Goal: Information Seeking & Learning: Learn about a topic

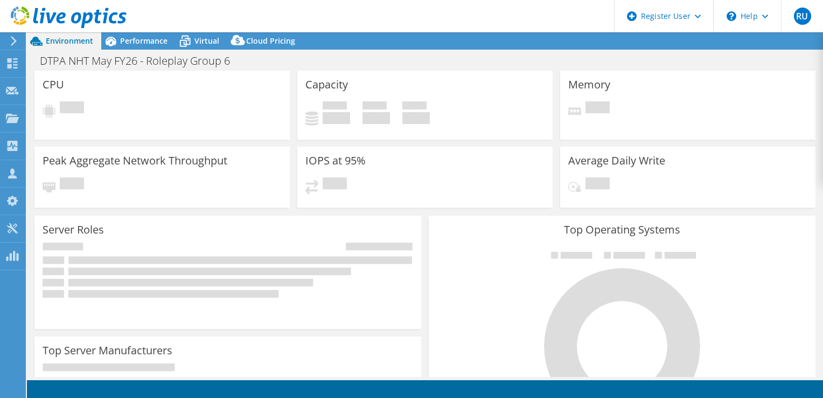
select select "USD"
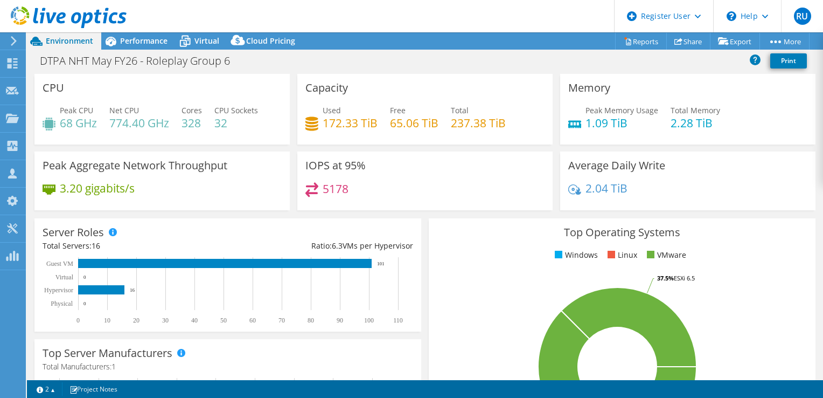
click at [485, 212] on div "IOPS at 95% 5178" at bounding box center [425, 184] width 263 height 66
drag, startPoint x: 126, startPoint y: 39, endPoint x: 173, endPoint y: 62, distance: 53.0
click at [126, 39] on span "Performance" at bounding box center [143, 41] width 47 height 10
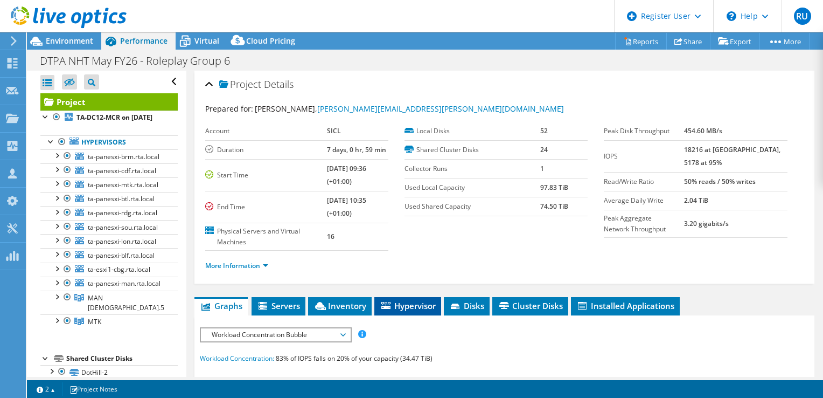
click at [416, 310] on li "Hypervisor" at bounding box center [407, 306] width 67 height 18
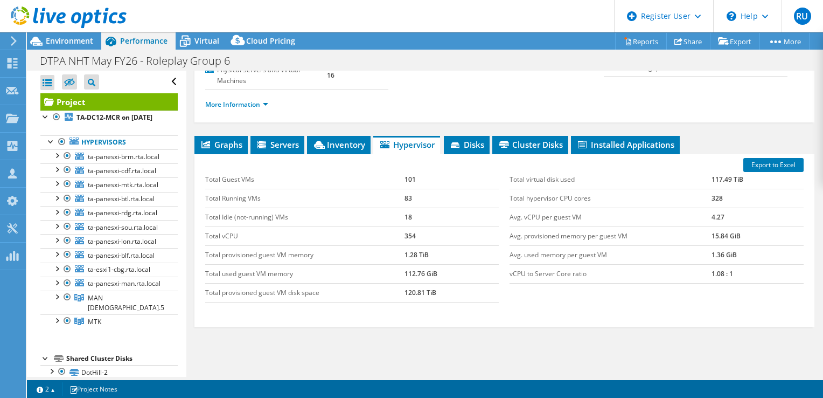
scroll to position [162, 0]
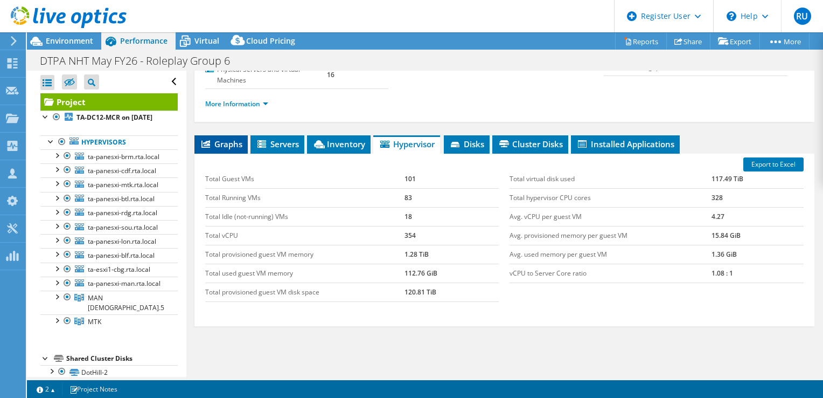
click at [234, 143] on span "Graphs" at bounding box center [221, 143] width 43 height 11
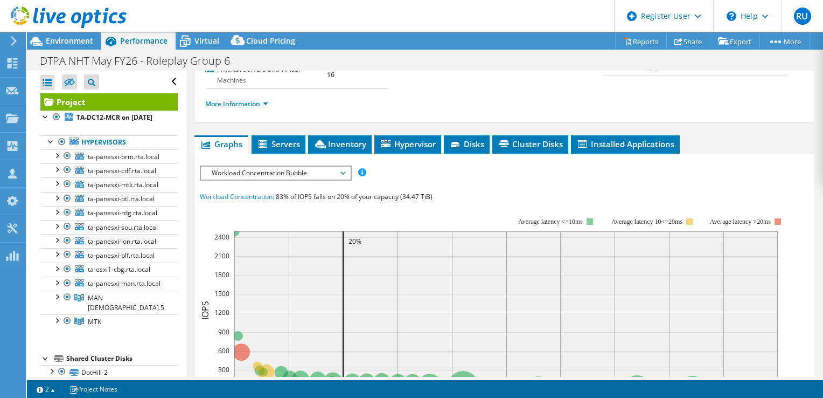
click at [282, 172] on span "Workload Concentration Bubble" at bounding box center [275, 172] width 138 height 13
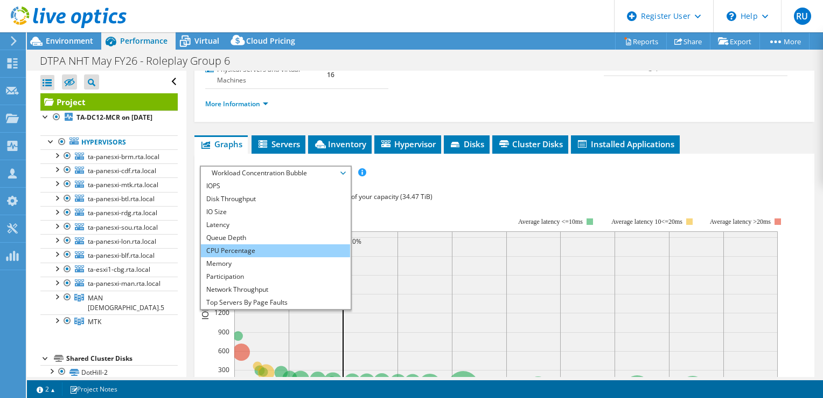
click at [256, 245] on li "CPU Percentage" at bounding box center [275, 250] width 149 height 13
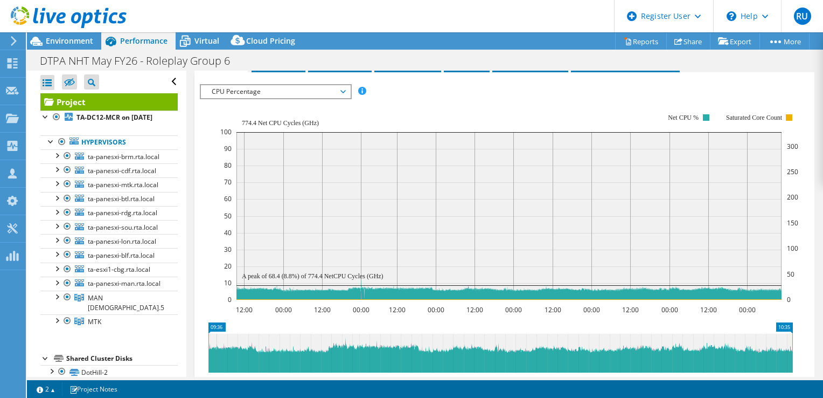
scroll to position [269, 0]
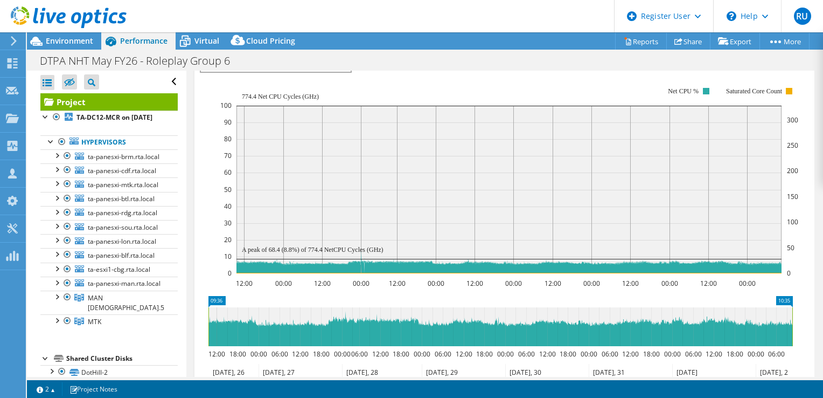
click at [448, 77] on rect at bounding box center [509, 180] width 578 height 216
click at [77, 39] on span "Environment" at bounding box center [69, 41] width 47 height 10
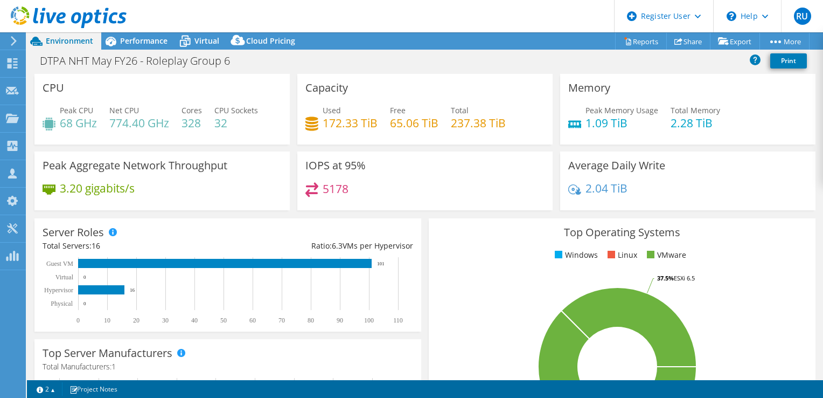
click at [302, 59] on div "DTPA NHT May FY26 - Roleplay Group 6 Print" at bounding box center [425, 61] width 796 height 20
click at [145, 43] on span "Performance" at bounding box center [143, 41] width 47 height 10
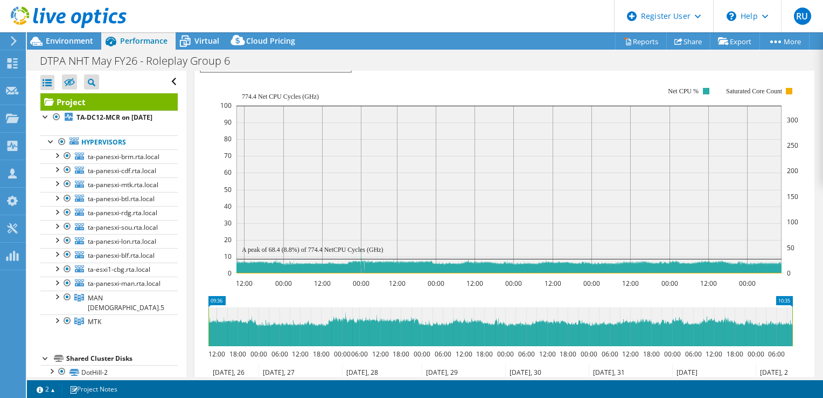
click at [593, 87] on rect at bounding box center [509, 180] width 578 height 216
click at [592, 86] on rect at bounding box center [509, 180] width 578 height 216
click at [574, 83] on rect at bounding box center [509, 180] width 578 height 216
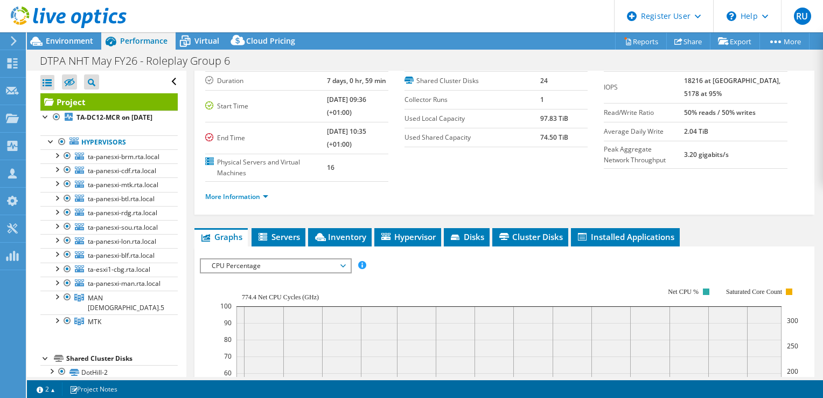
scroll to position [54, 0]
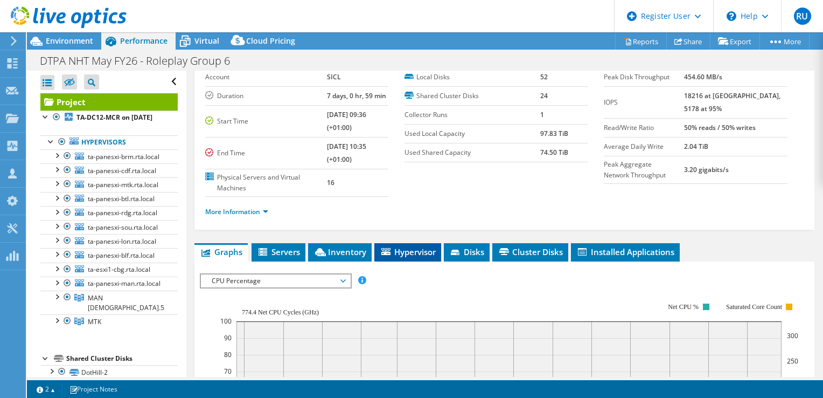
click at [410, 254] on span "Hypervisor" at bounding box center [408, 251] width 56 height 11
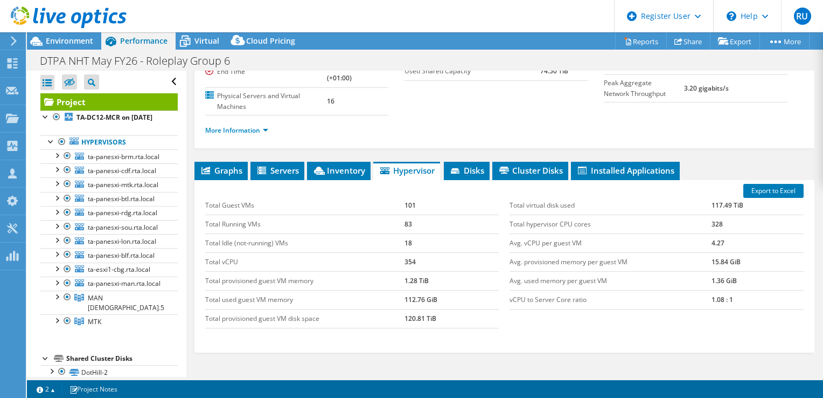
scroll to position [162, 0]
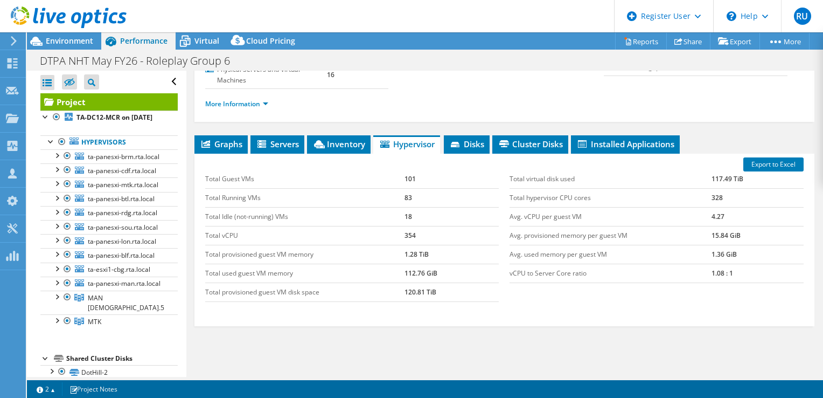
click at [470, 118] on div "Project Details Prepared for: Bret Pilson, bret.pilson@sicl.com Account SICL Du…" at bounding box center [505, 15] width 620 height 213
click at [510, 115] on div "More Information" at bounding box center [504, 104] width 599 height 30
click at [710, 129] on div "Project Details Prepared for: Bret Pilson, bret.pilson@sicl.com Account SICL Du…" at bounding box center [504, 166] width 636 height 515
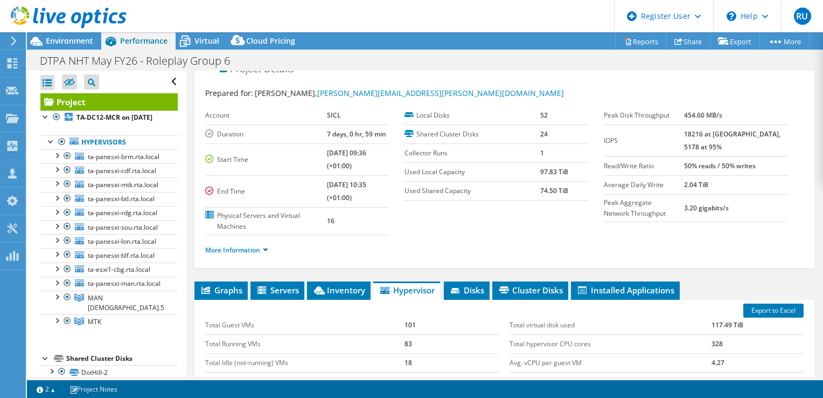
scroll to position [0, 0]
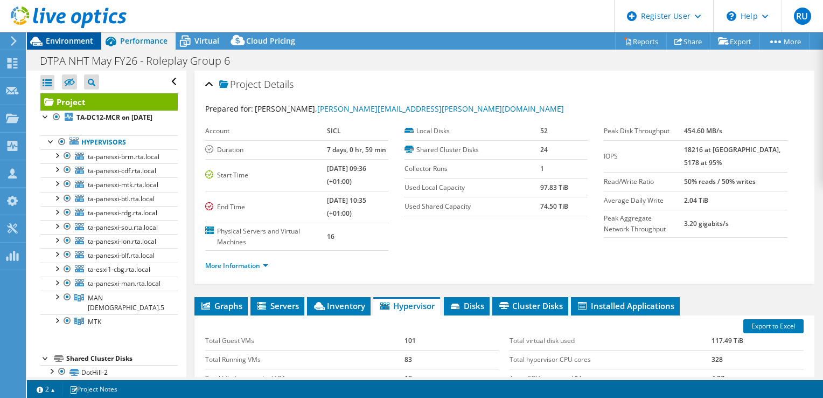
click at [61, 44] on span "Environment" at bounding box center [69, 41] width 47 height 10
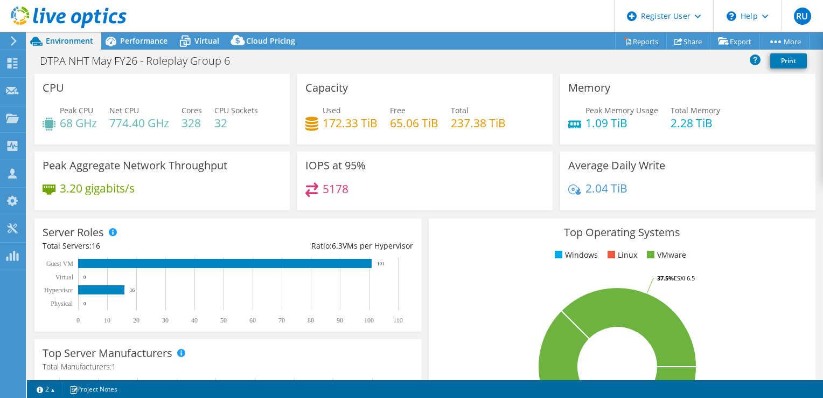
click at [398, 61] on div "DTPA NHT May FY26 - Roleplay Group 6 Print" at bounding box center [425, 61] width 796 height 20
click at [384, 57] on div "DTPA NHT May FY26 - Roleplay Group 6 Print" at bounding box center [425, 61] width 796 height 20
click at [144, 40] on span "Performance" at bounding box center [143, 41] width 47 height 10
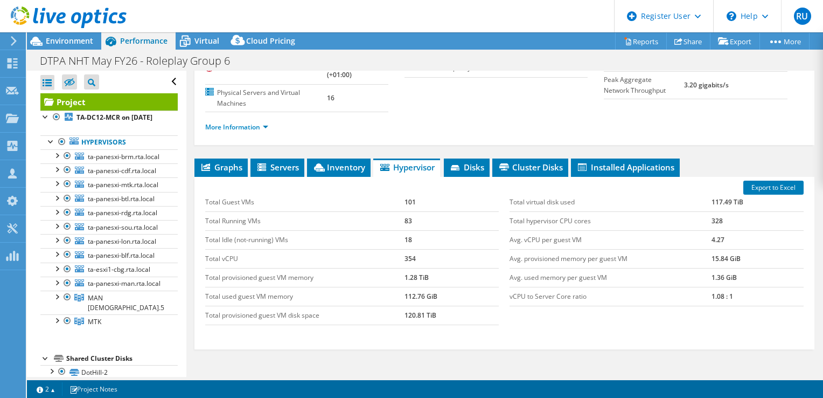
scroll to position [162, 0]
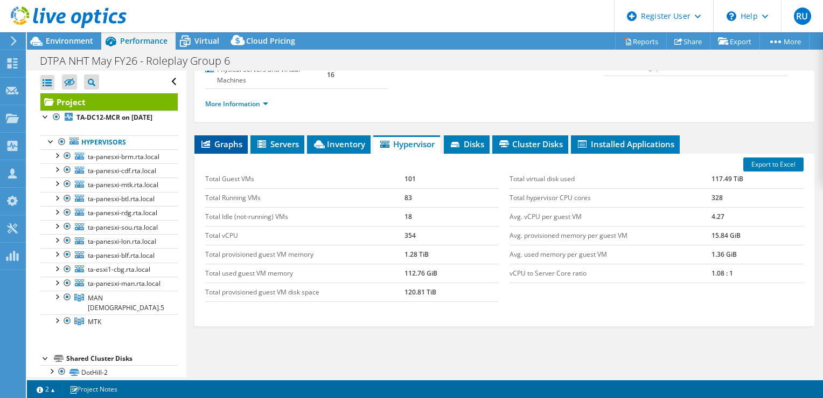
click at [225, 141] on span "Graphs" at bounding box center [221, 143] width 43 height 11
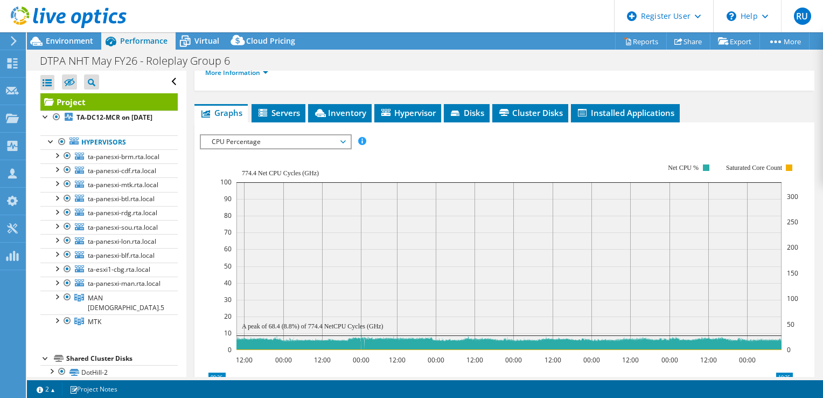
scroll to position [216, 0]
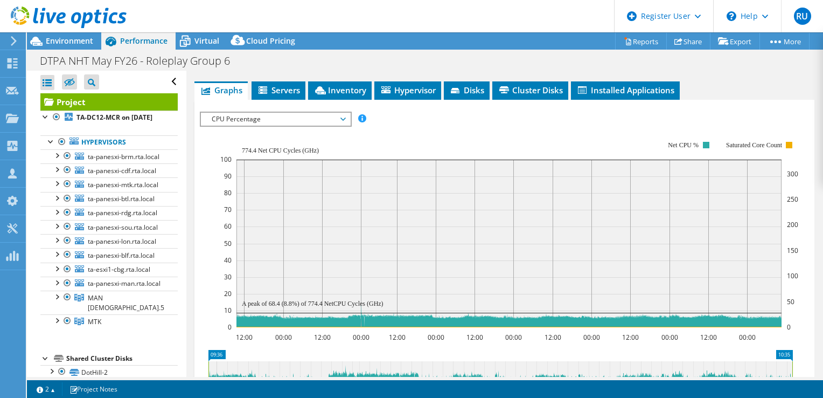
click at [737, 106] on div "IOPS Disk Throughput IO Size Latency Queue Depth CPU Percentage Memory Page Fau…" at bounding box center [504, 296] width 609 height 381
click at [717, 81] on ul "Graphs Servers Inventory Hypervisor Disks Cluster Disks Installed Applications" at bounding box center [505, 90] width 620 height 18
click at [390, 92] on span "Hypervisor" at bounding box center [408, 90] width 56 height 11
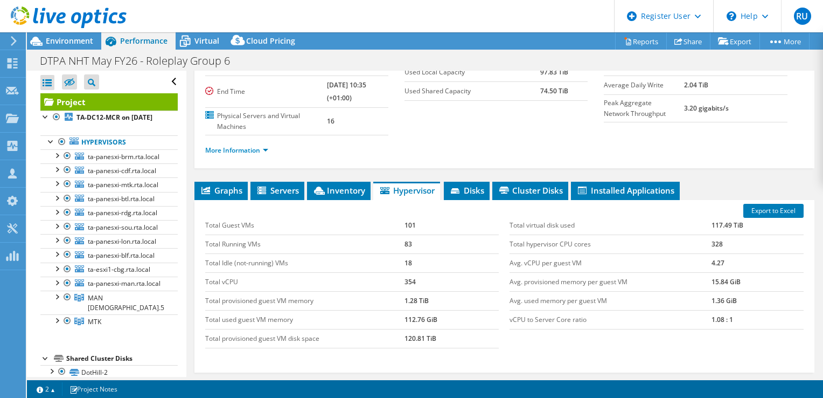
scroll to position [153, 0]
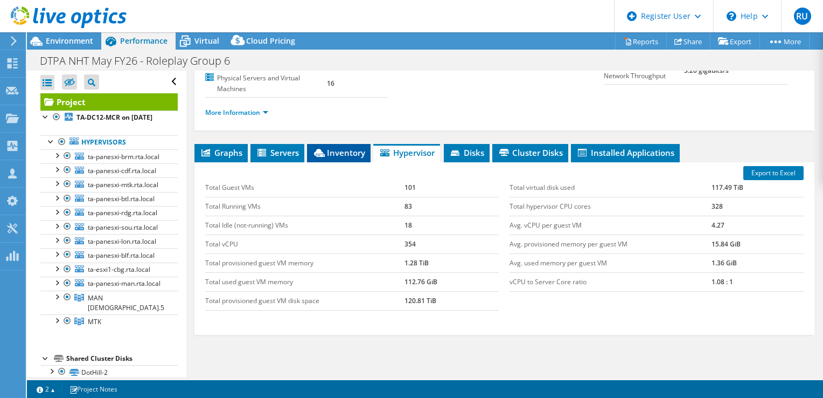
click at [351, 154] on span "Inventory" at bounding box center [339, 152] width 53 height 11
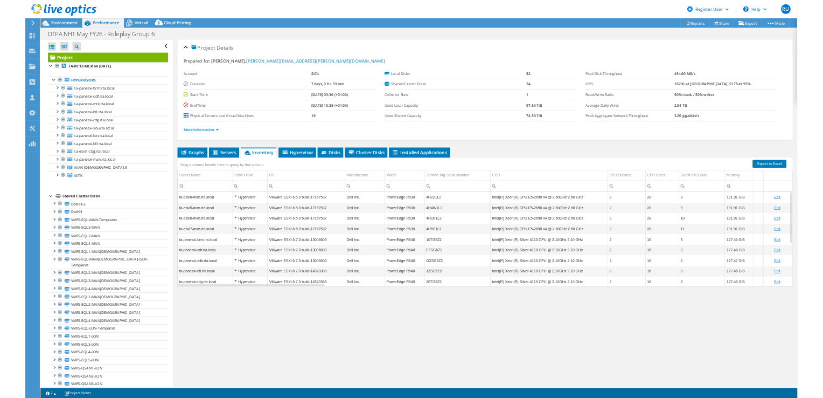
scroll to position [0, 0]
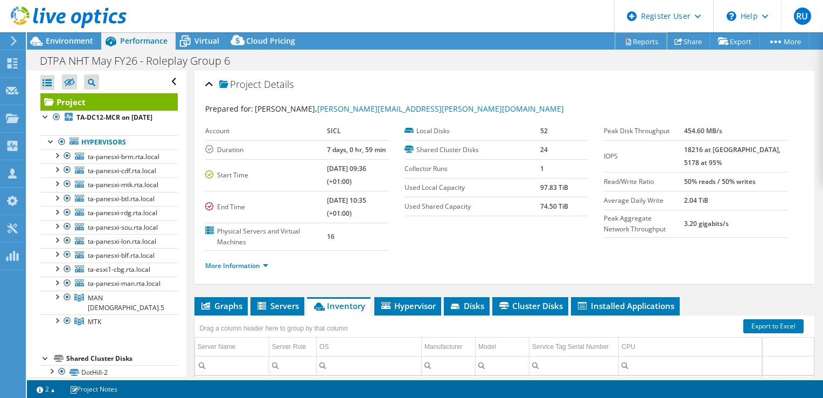
click at [627, 44] on link "Reports" at bounding box center [641, 41] width 52 height 17
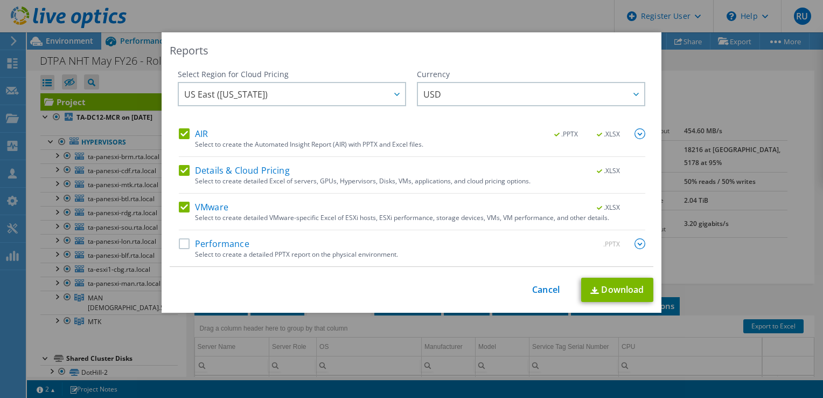
click at [183, 136] on label "AIR" at bounding box center [193, 133] width 29 height 11
click at [0, 0] on input "AIR" at bounding box center [0, 0] width 0 height 0
click at [181, 171] on label "Details & Cloud Pricing" at bounding box center [234, 170] width 111 height 11
click at [0, 0] on input "Details & Cloud Pricing" at bounding box center [0, 0] width 0 height 0
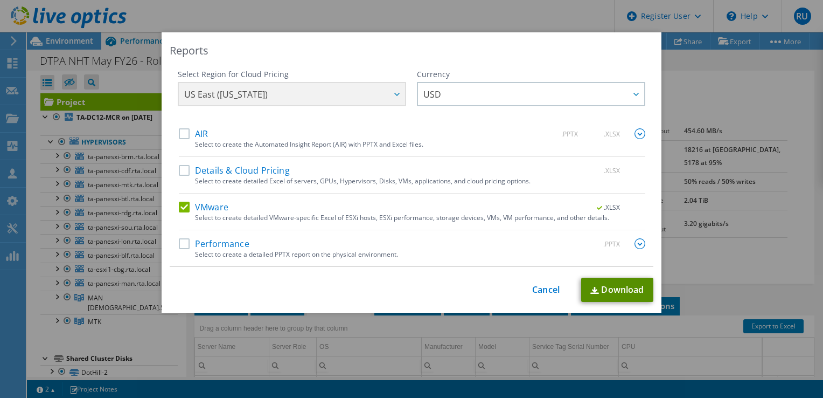
click at [626, 288] on link "Download" at bounding box center [617, 289] width 72 height 24
click at [506, 40] on div "Reports Select Region for Cloud Pricing Asia Pacific (Hong Kong) Asia Pacific (…" at bounding box center [412, 172] width 500 height 280
click at [544, 284] on link "Cancel" at bounding box center [545, 289] width 27 height 10
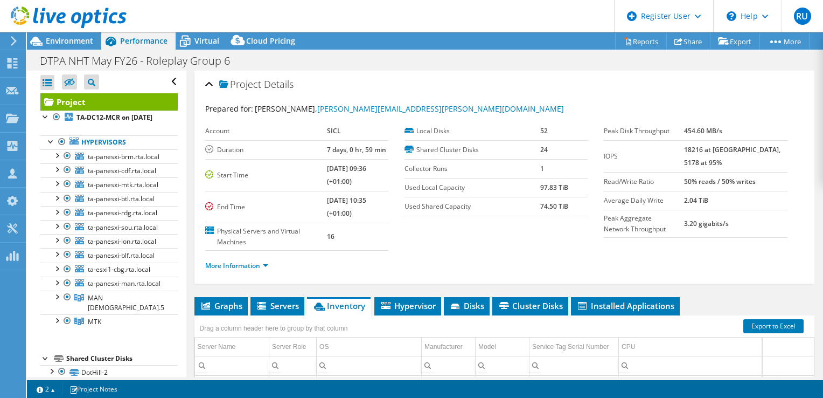
click at [488, 95] on div "Project Details" at bounding box center [504, 84] width 599 height 23
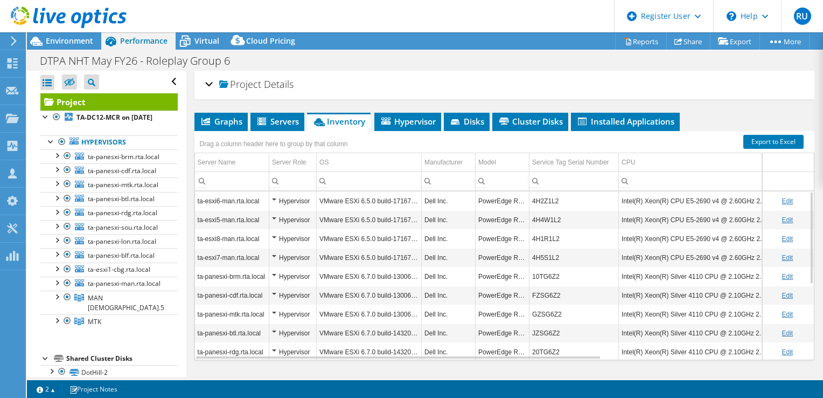
click at [447, 84] on div "Project Details" at bounding box center [504, 84] width 599 height 23
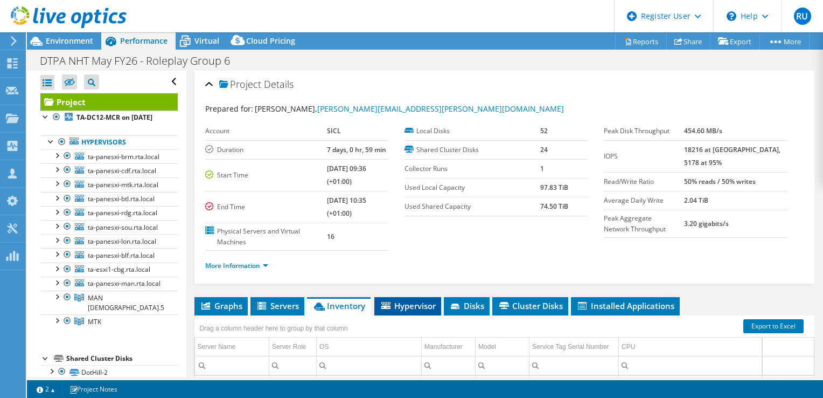
click at [420, 307] on span "Hypervisor" at bounding box center [408, 305] width 56 height 11
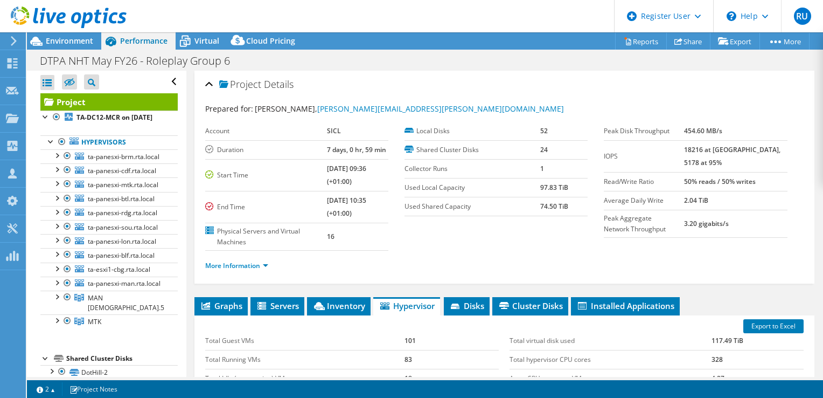
scroll to position [207, 0]
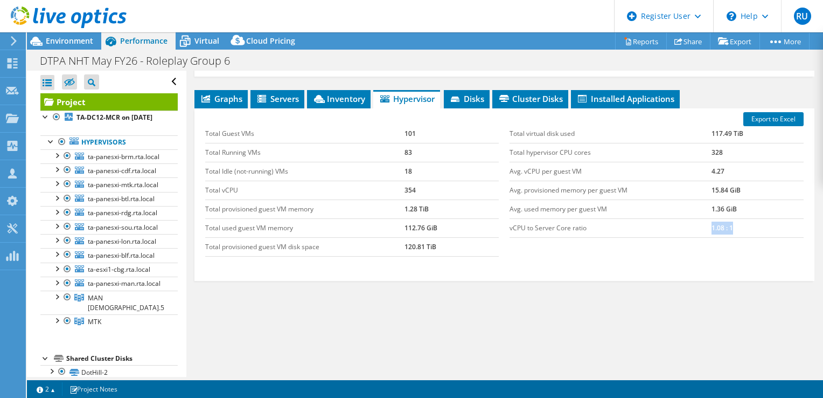
drag, startPoint x: 700, startPoint y: 224, endPoint x: 733, endPoint y: 225, distance: 32.9
click at [733, 225] on tr "vCPU to Server Core ratio 1.08 : 1" at bounding box center [657, 227] width 294 height 19
drag, startPoint x: 733, startPoint y: 225, endPoint x: 681, endPoint y: 255, distance: 60.6
click at [681, 255] on div "Total Guest VMs 101 Total Running VMs 83 Total Idle (not-running) VMs 18 Total …" at bounding box center [504, 191] width 609 height 154
click at [707, 253] on div "Total Guest VMs 101 Total Running VMs 83 Total Idle (not-running) VMs 18 Total …" at bounding box center [504, 191] width 609 height 154
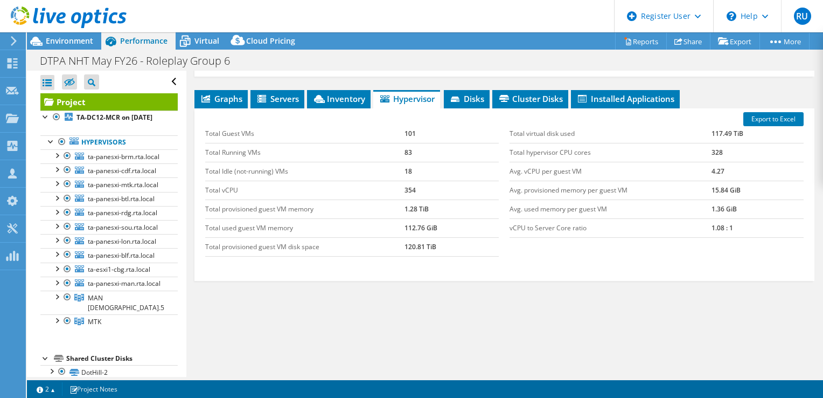
click at [353, 328] on div "Graphs Servers Inventory Hypervisor Disks Cluster Disks Installed Applications …" at bounding box center [505, 224] width 620 height 269
click at [266, 95] on icon at bounding box center [263, 99] width 11 height 9
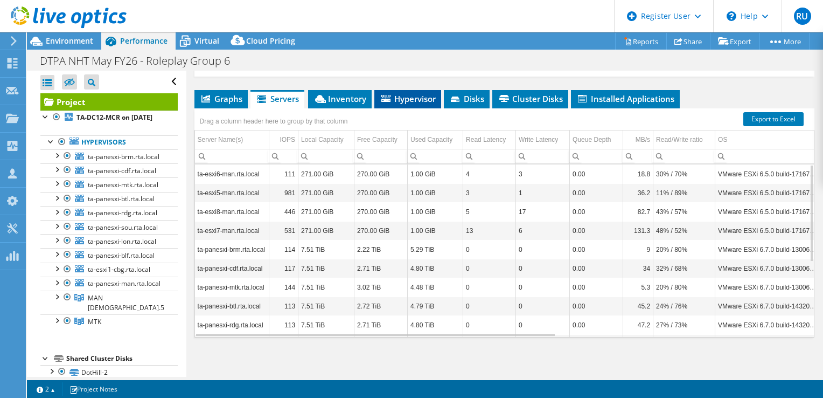
click at [411, 94] on span "Hypervisor" at bounding box center [408, 98] width 56 height 11
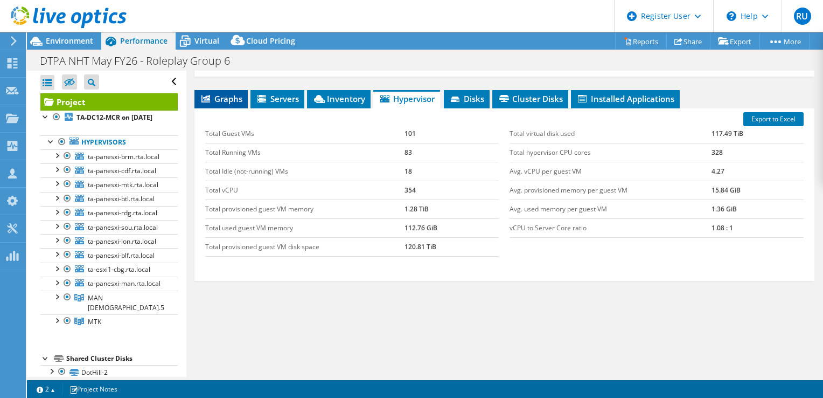
click at [225, 95] on span "Graphs" at bounding box center [221, 98] width 43 height 11
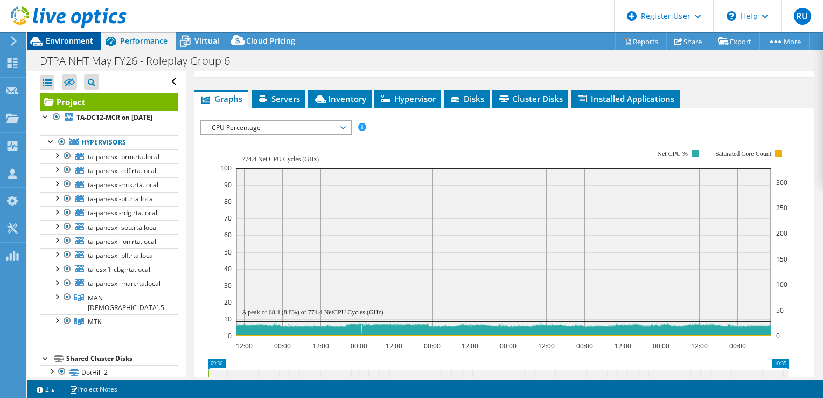
click at [46, 37] on span "Environment" at bounding box center [69, 41] width 47 height 10
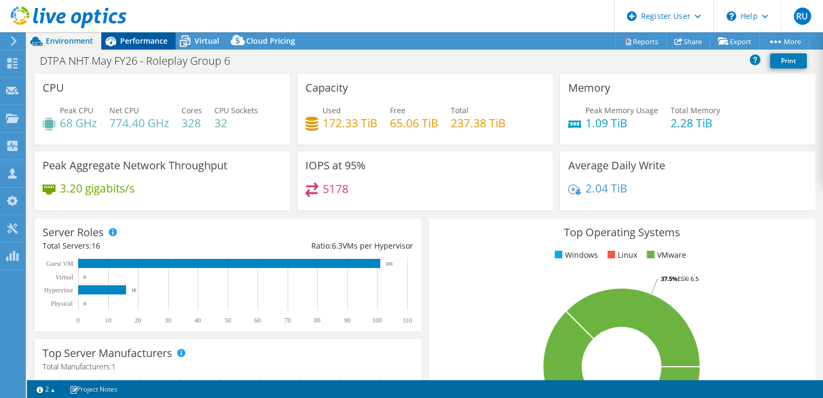
click at [116, 45] on icon at bounding box center [110, 41] width 19 height 19
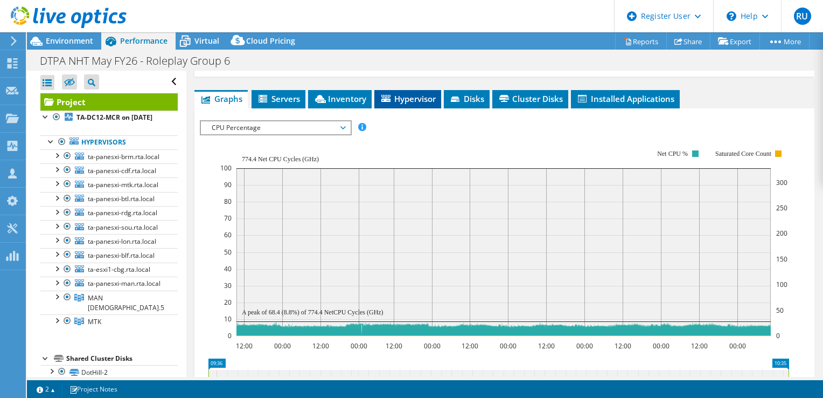
click at [422, 97] on span "Hypervisor" at bounding box center [408, 98] width 56 height 11
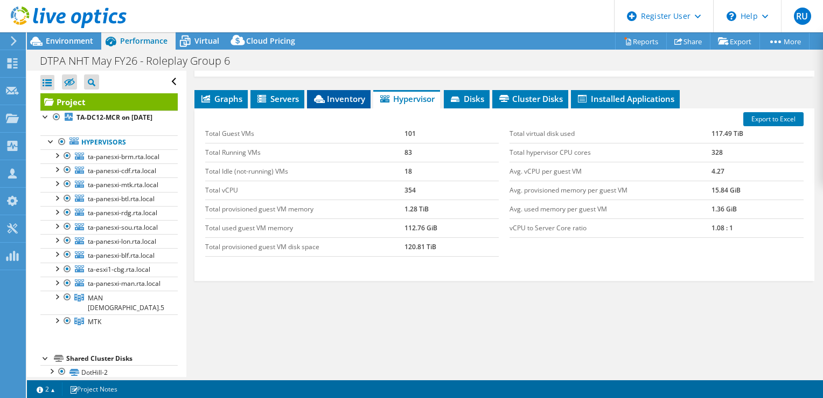
click at [336, 98] on span "Inventory" at bounding box center [339, 98] width 53 height 11
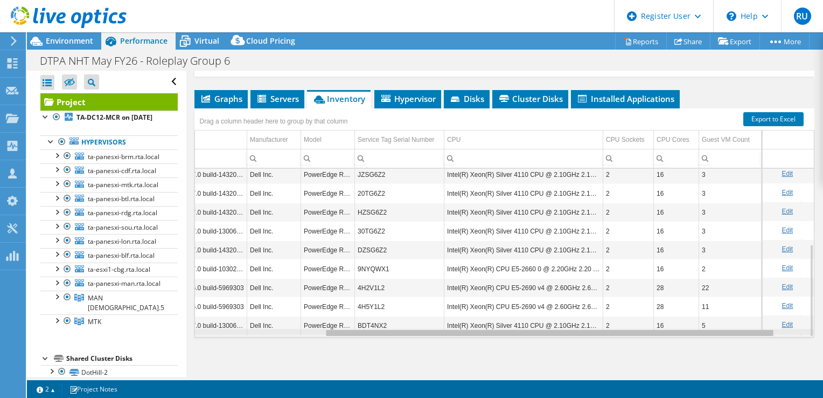
scroll to position [0, 0]
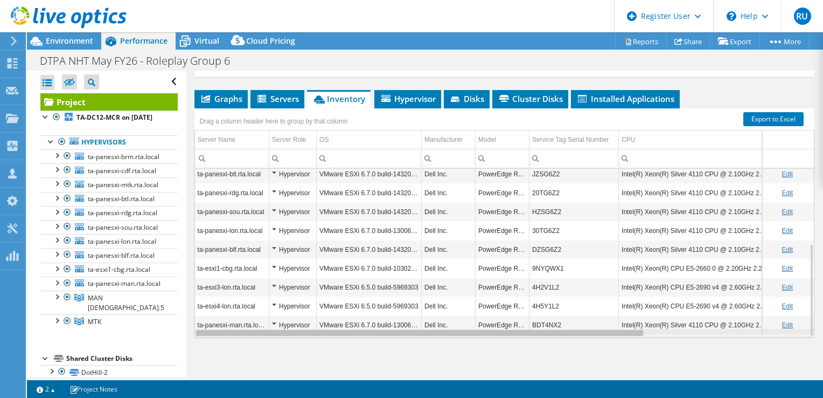
drag, startPoint x: 640, startPoint y: 332, endPoint x: 532, endPoint y: 329, distance: 107.8
click at [532, 329] on body "RU Dell User Renato Ursulescu Renato.Ursulescu@dell.com Dell My Profile Log Out…" at bounding box center [411, 199] width 823 height 398
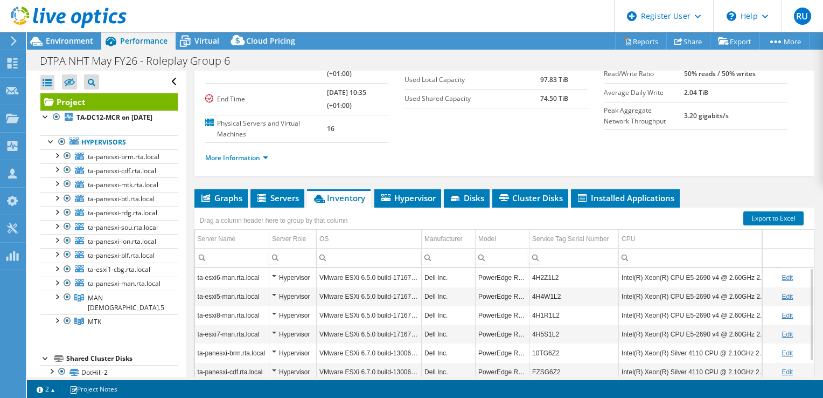
scroll to position [45, 0]
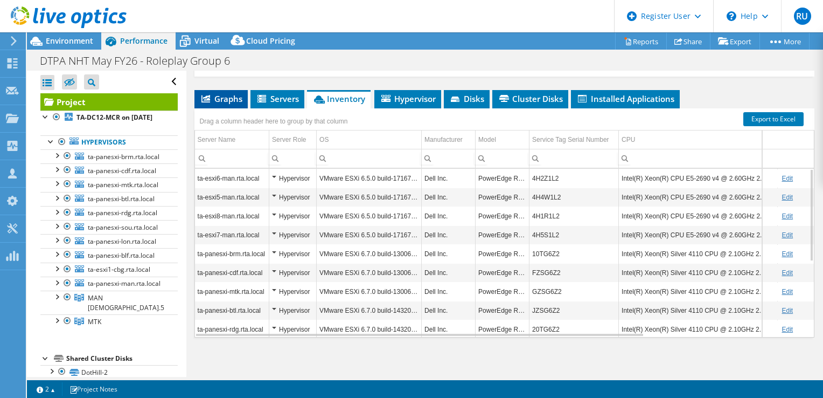
click at [230, 100] on span "Graphs" at bounding box center [221, 98] width 43 height 11
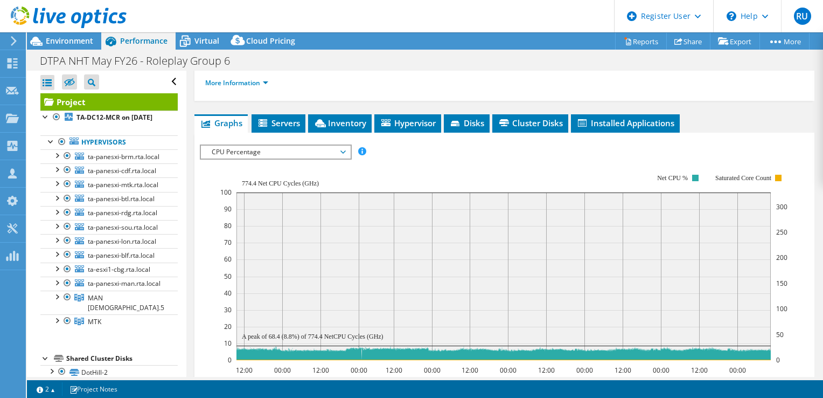
click at [299, 145] on span "CPU Percentage" at bounding box center [275, 151] width 138 height 13
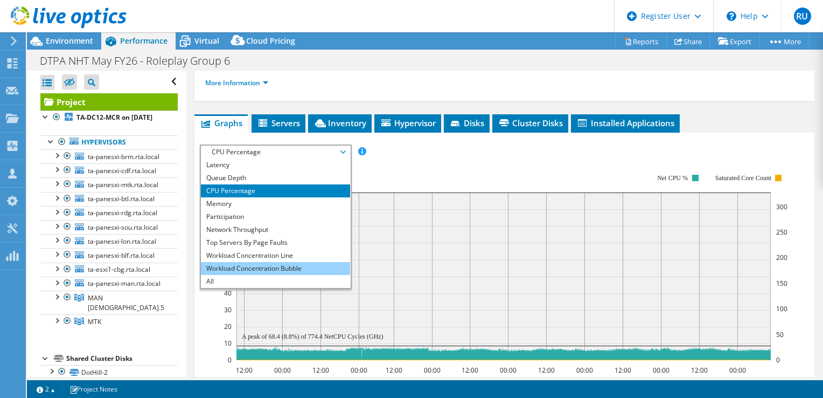
click at [246, 265] on li "Workload Concentration Bubble" at bounding box center [275, 268] width 149 height 13
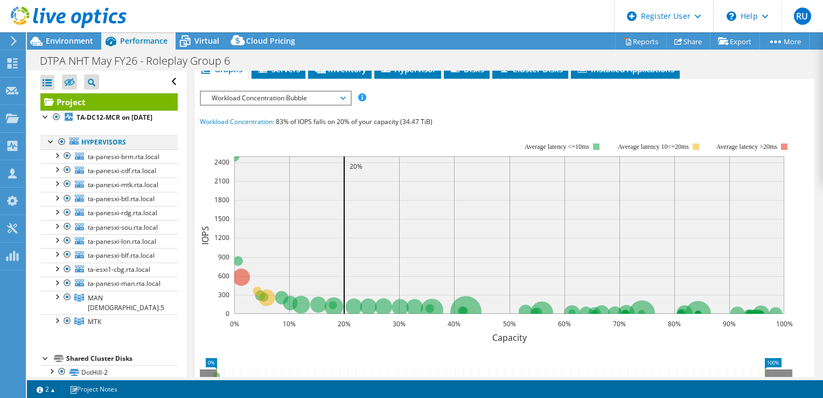
click at [50, 146] on div at bounding box center [51, 140] width 11 height 11
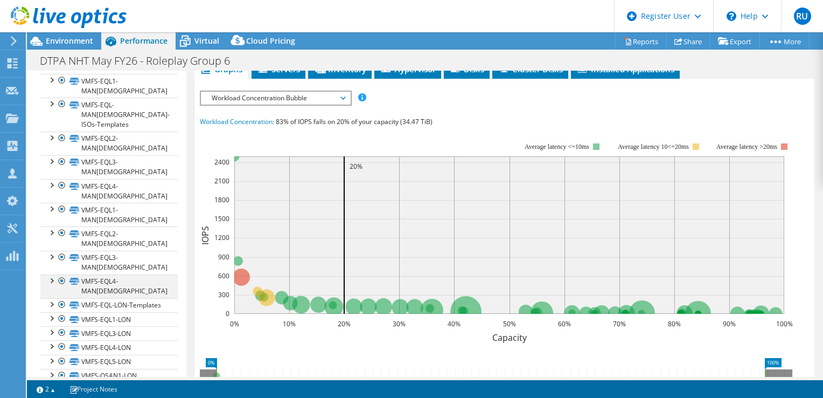
click at [52, 274] on div at bounding box center [51, 279] width 11 height 11
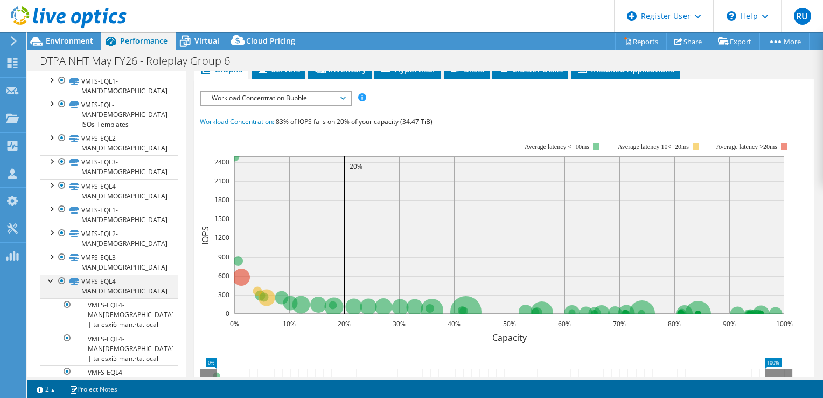
click at [52, 274] on div at bounding box center [51, 279] width 11 height 11
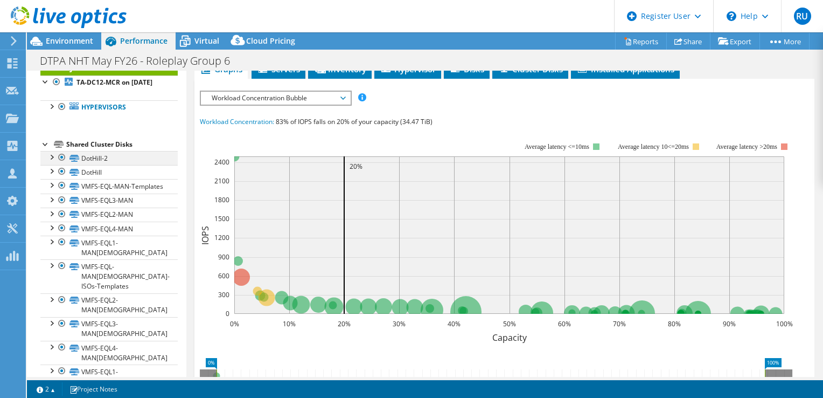
click at [53, 162] on div at bounding box center [51, 156] width 11 height 11
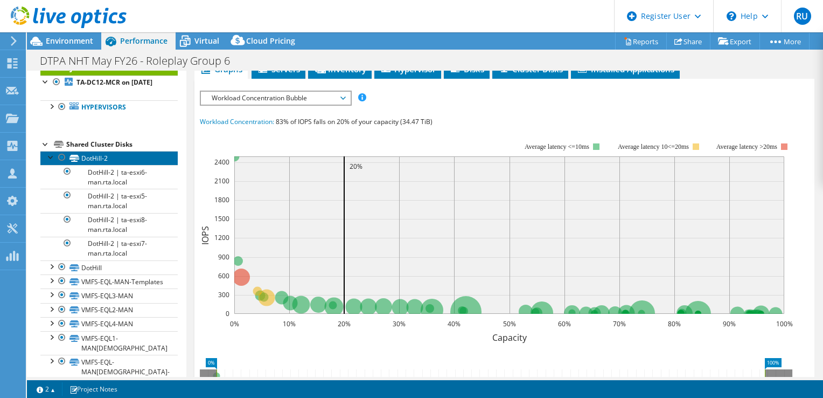
click at [89, 165] on link "DotHill-2" at bounding box center [108, 158] width 137 height 14
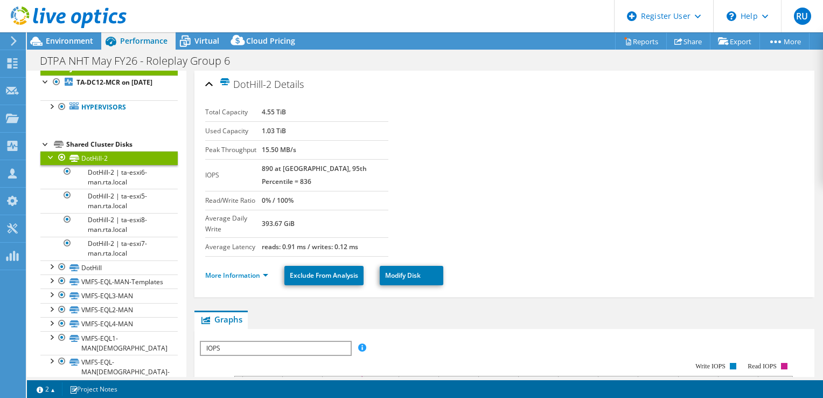
click at [45, 149] on div at bounding box center [45, 143] width 11 height 11
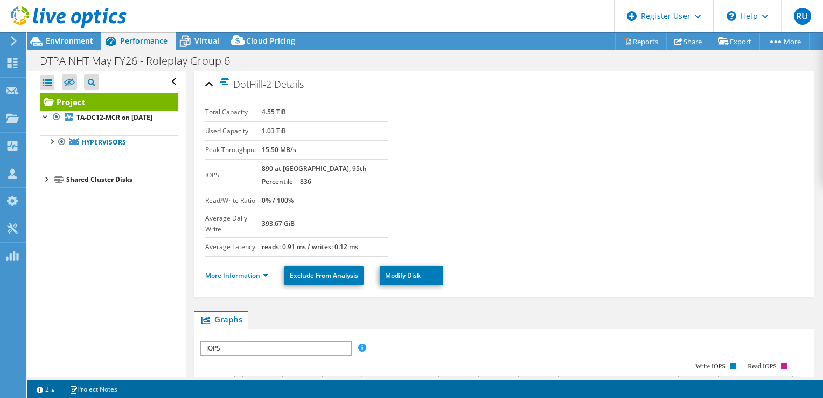
click at [47, 184] on div at bounding box center [45, 178] width 11 height 11
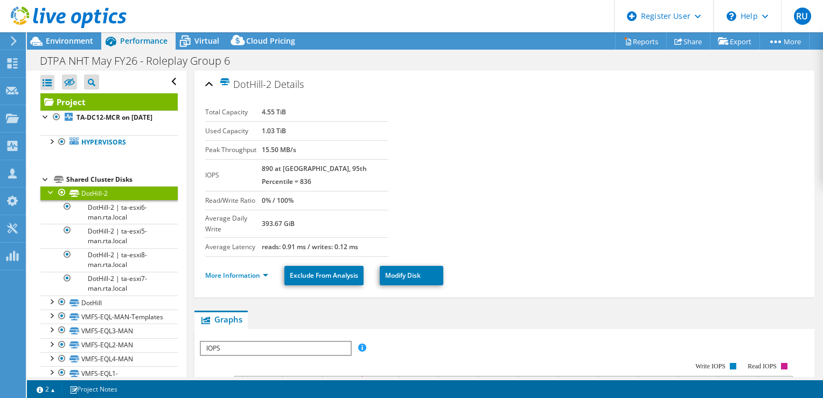
click at [50, 197] on div at bounding box center [51, 191] width 11 height 11
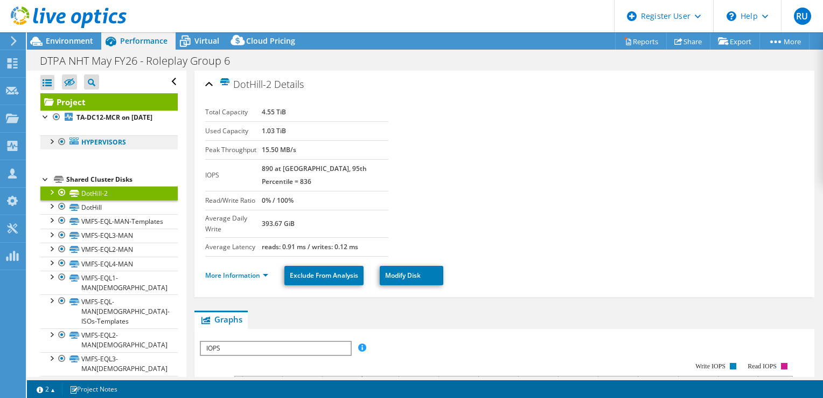
click at [82, 149] on link "Hypervisors" at bounding box center [108, 142] width 137 height 14
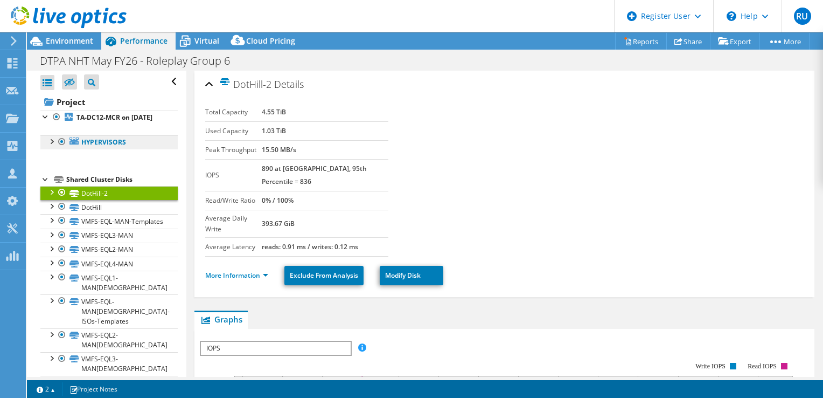
click at [93, 149] on link "Hypervisors" at bounding box center [108, 142] width 137 height 14
drag, startPoint x: 93, startPoint y: 151, endPoint x: 66, endPoint y: 172, distance: 34.2
click at [66, 172] on div "Project TA-DC12-MCR on 4/6/2021 Hypervisors ta-panesxi-brm.rta.local in" at bounding box center [108, 357] width 137 height 529
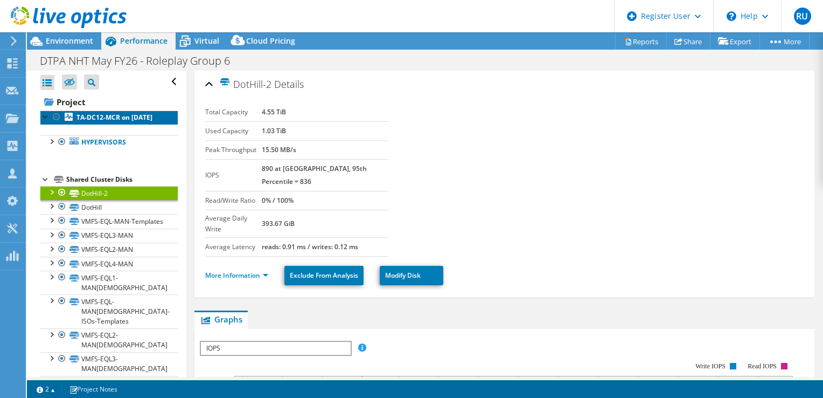
click at [90, 118] on b "TA-DC12-MCR on 4/6/2021" at bounding box center [115, 117] width 76 height 9
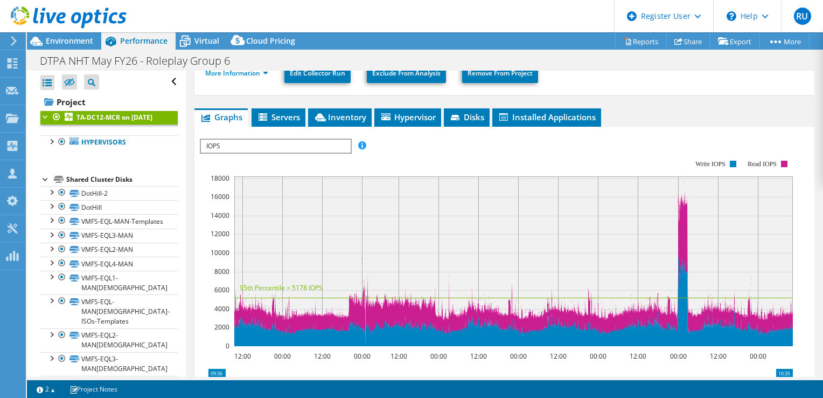
scroll to position [162, 0]
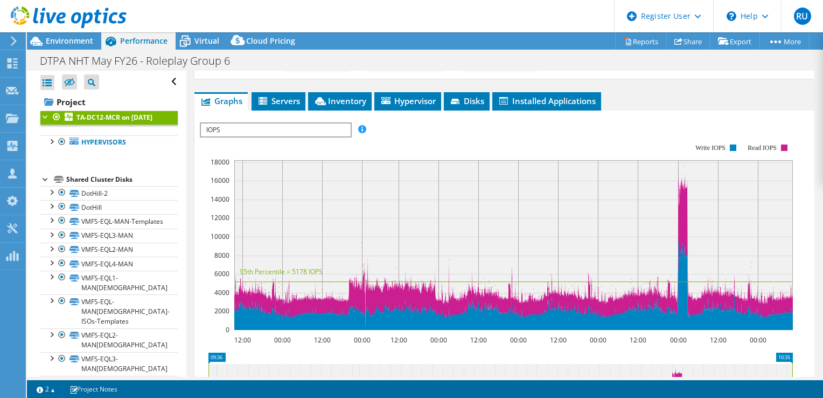
click at [457, 135] on rect at bounding box center [496, 237] width 593 height 216
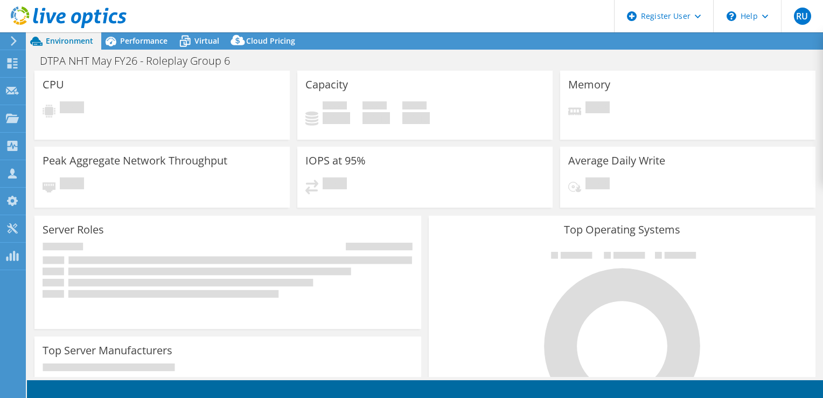
select select "USD"
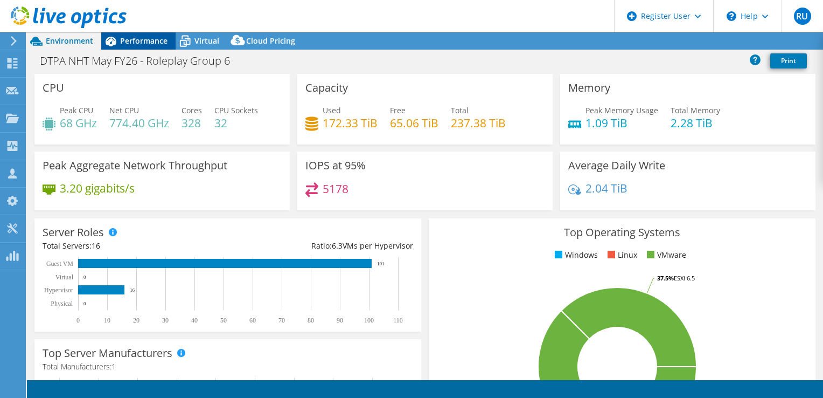
click at [138, 43] on span "Performance" at bounding box center [143, 41] width 47 height 10
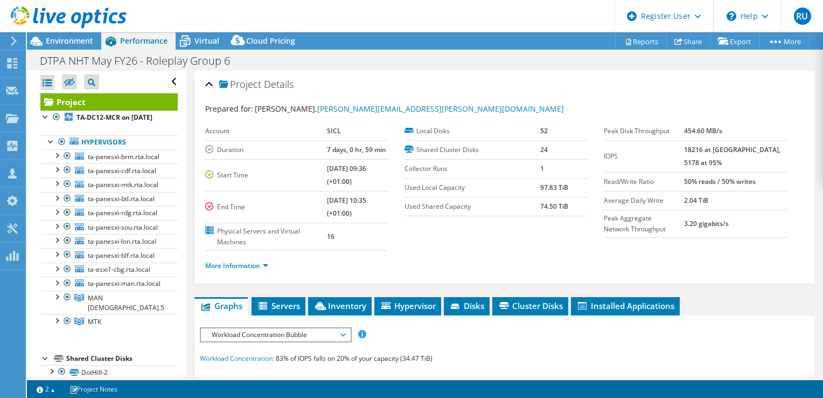
click at [483, 78] on div "Project Details" at bounding box center [504, 84] width 599 height 23
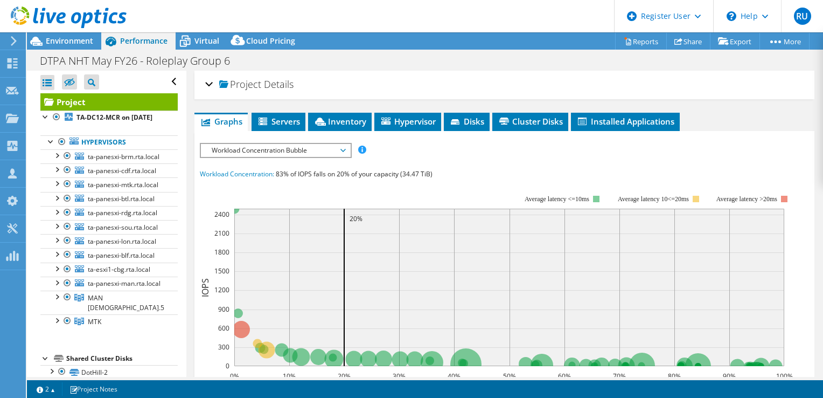
click at [470, 79] on div "Project Details" at bounding box center [504, 84] width 599 height 23
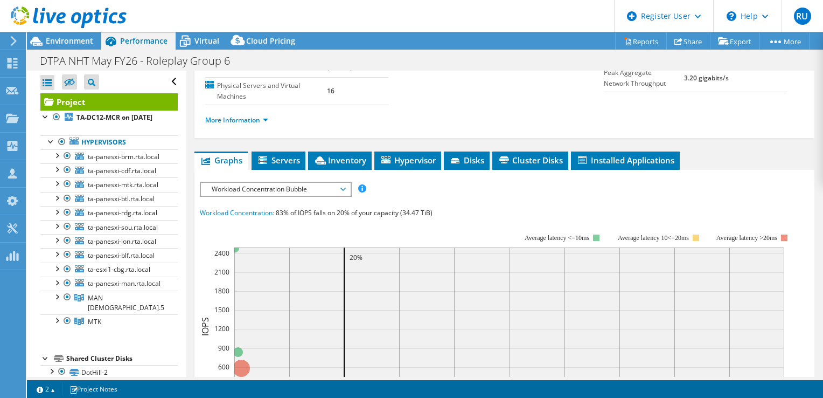
scroll to position [162, 0]
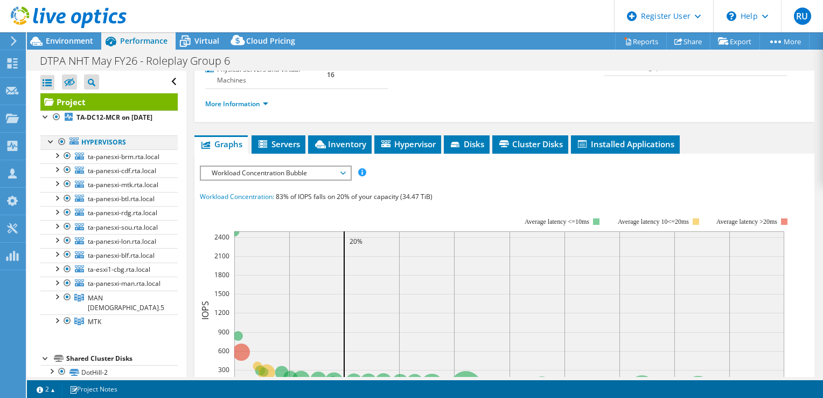
click at [52, 146] on div at bounding box center [51, 140] width 11 height 11
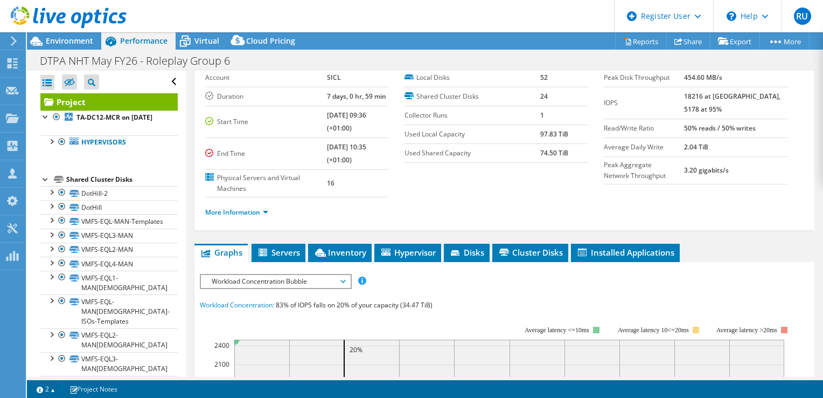
scroll to position [0, 0]
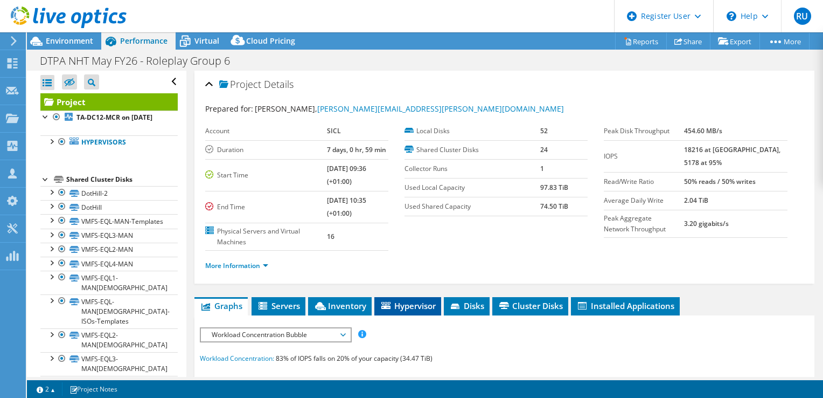
click at [404, 308] on span "Hypervisor" at bounding box center [408, 305] width 56 height 11
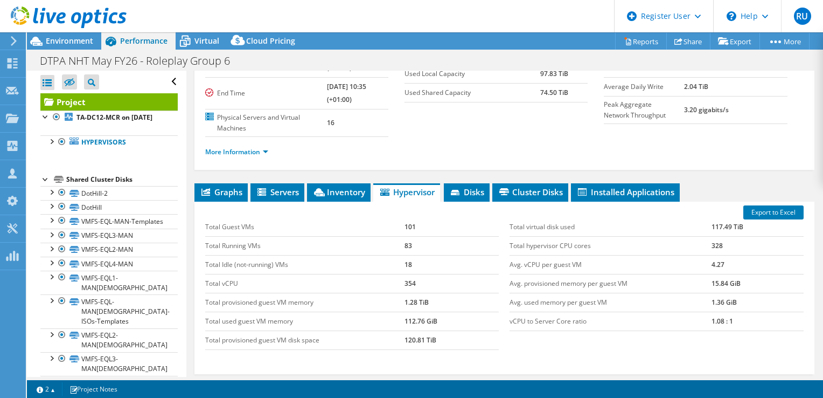
scroll to position [162, 0]
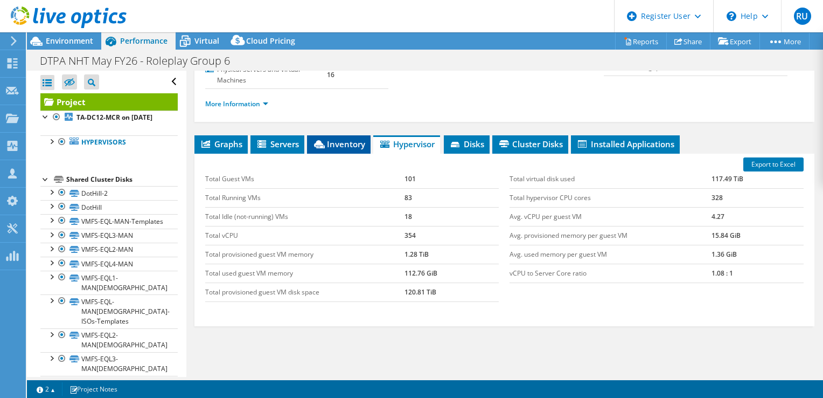
click at [334, 140] on span "Inventory" at bounding box center [339, 143] width 53 height 11
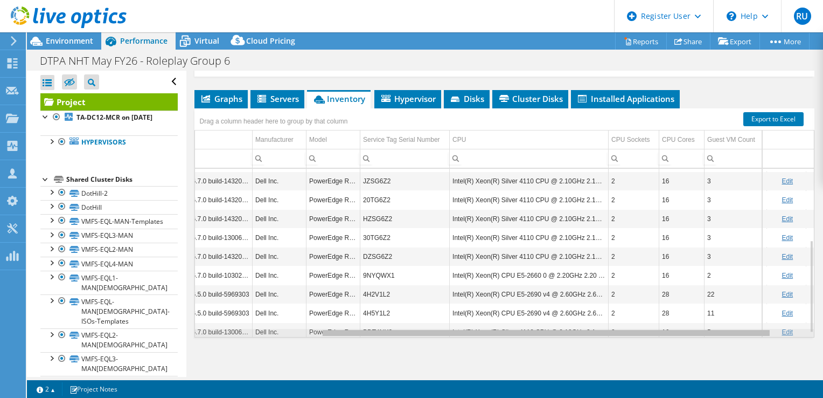
scroll to position [0, 0]
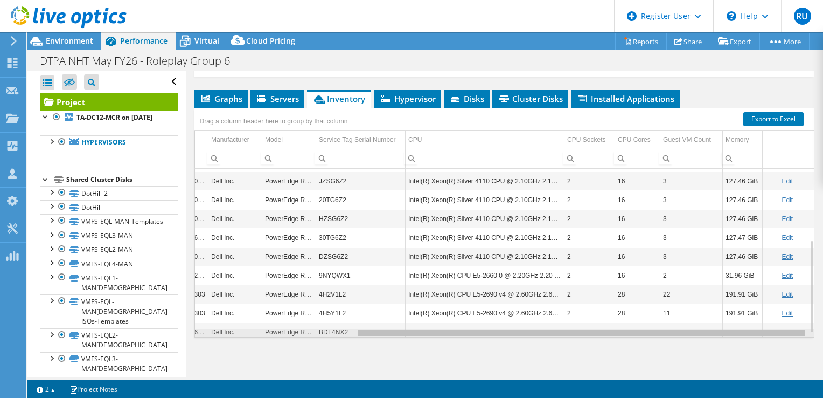
drag, startPoint x: 545, startPoint y: 331, endPoint x: 736, endPoint y: 325, distance: 190.8
click at [736, 325] on body "RU Dell User Renato Ursulescu Renato.Ursulescu@dell.com Dell My Profile Log Out…" at bounding box center [411, 199] width 823 height 398
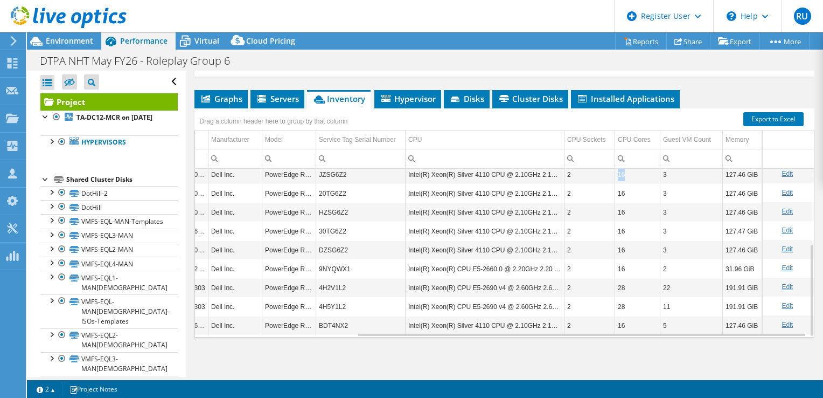
drag, startPoint x: 608, startPoint y: 173, endPoint x: 619, endPoint y: 173, distance: 10.2
click at [619, 173] on td "16" at bounding box center [637, 174] width 45 height 19
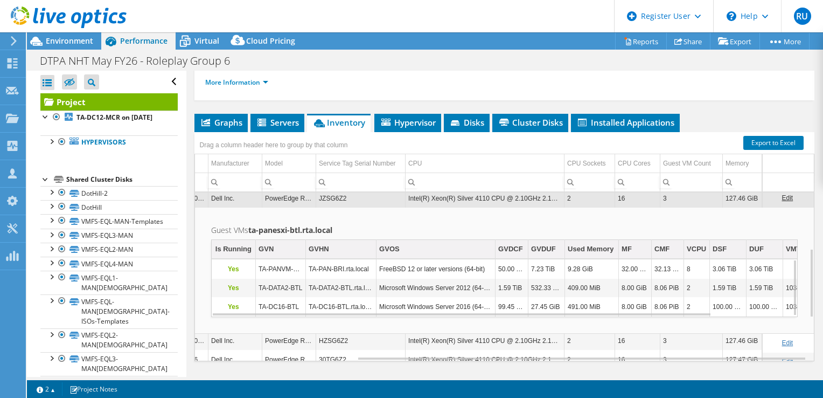
scroll to position [207, 0]
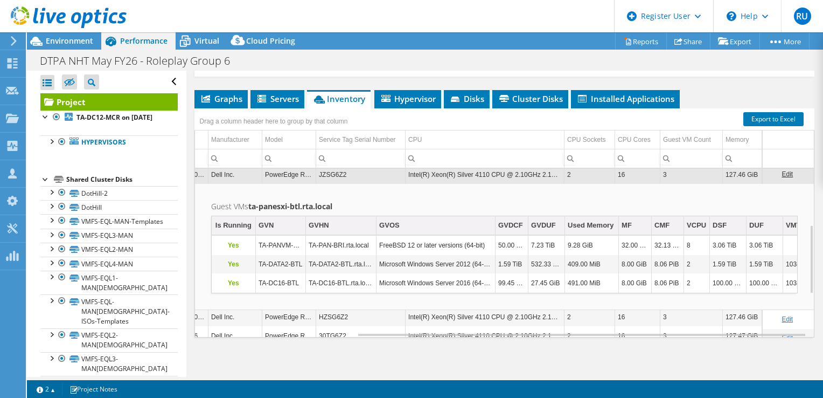
click at [592, 175] on td "2" at bounding box center [590, 174] width 51 height 19
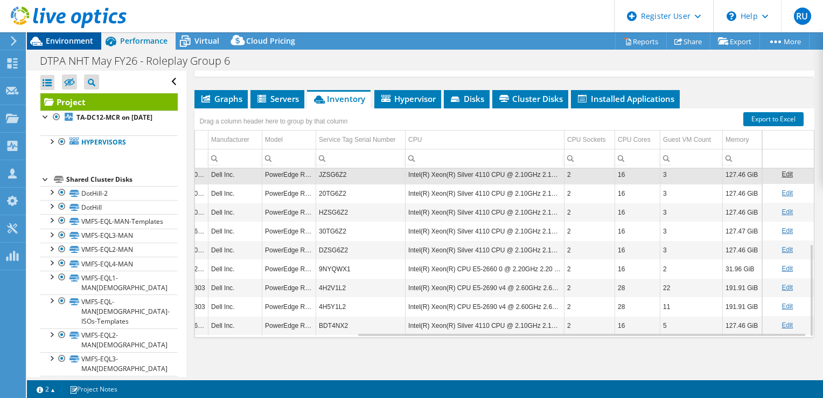
click at [85, 40] on span "Environment" at bounding box center [69, 41] width 47 height 10
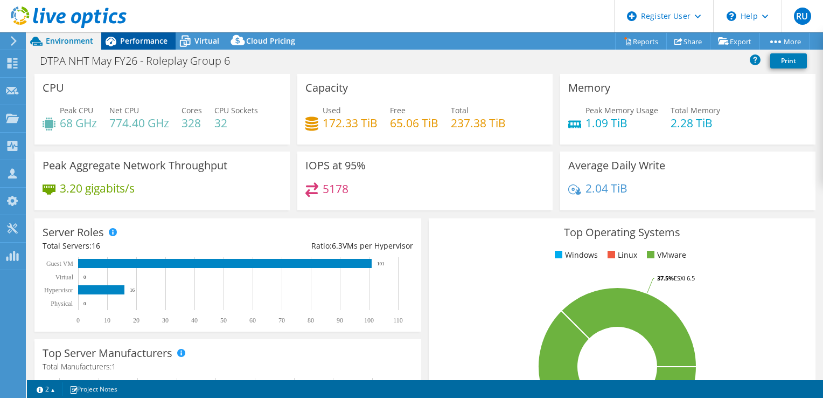
click at [119, 43] on icon at bounding box center [110, 41] width 19 height 19
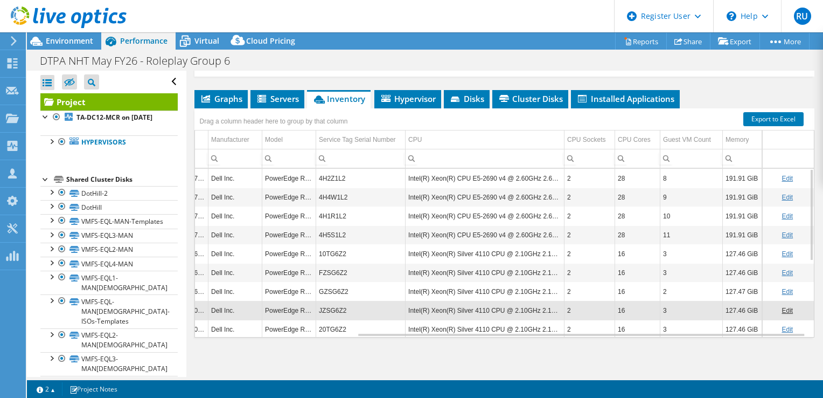
scroll to position [0, 221]
click at [50, 146] on div at bounding box center [51, 140] width 11 height 11
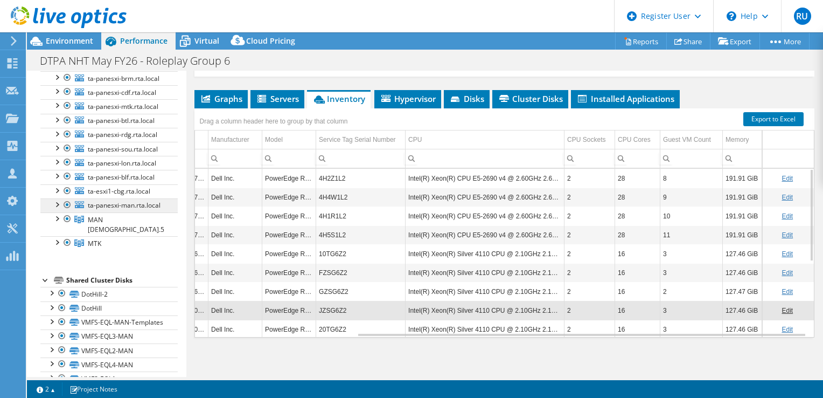
scroll to position [162, 0]
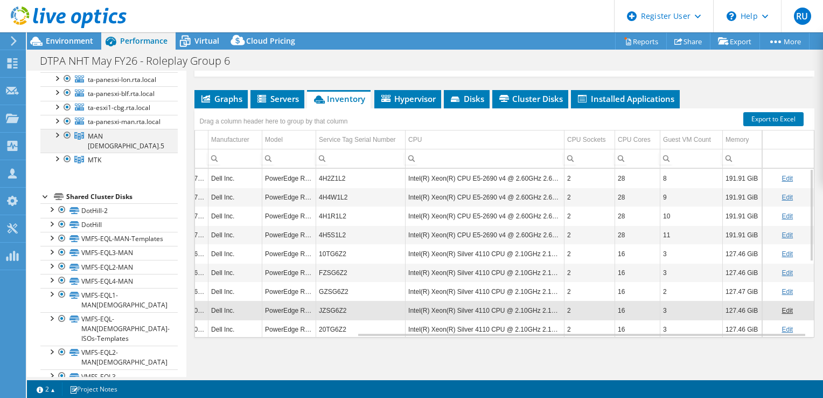
click at [58, 140] on div at bounding box center [56, 134] width 11 height 11
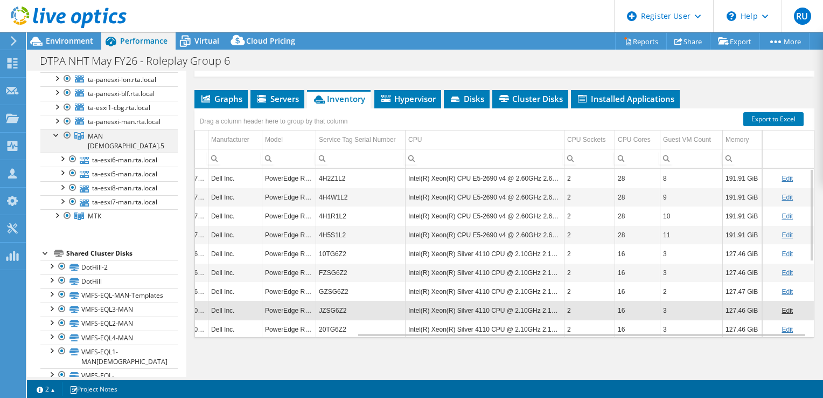
click at [58, 140] on div at bounding box center [56, 134] width 11 height 11
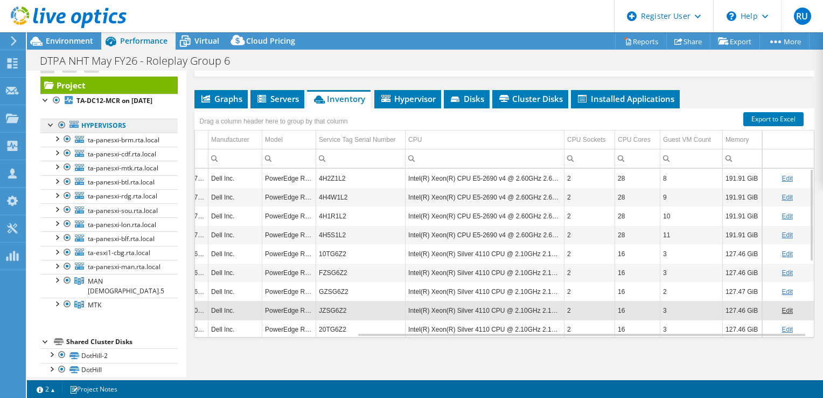
scroll to position [0, 0]
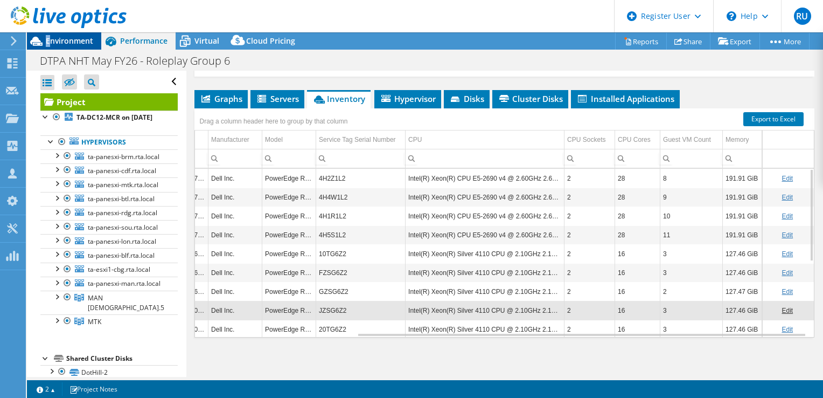
click at [48, 41] on span "Environment" at bounding box center [69, 41] width 47 height 10
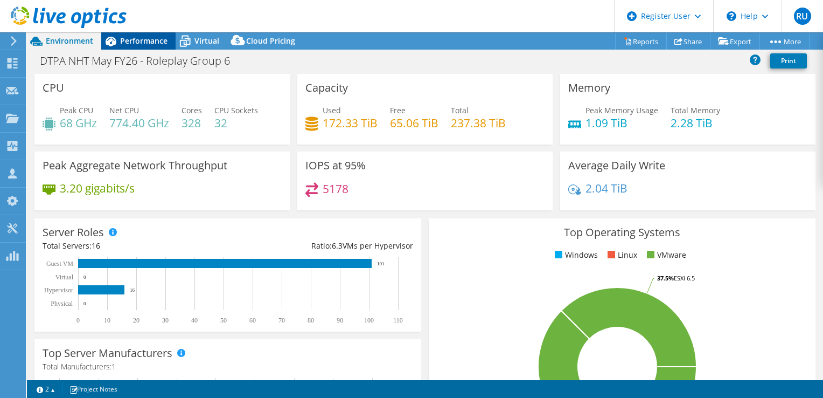
click at [122, 39] on span "Performance" at bounding box center [143, 41] width 47 height 10
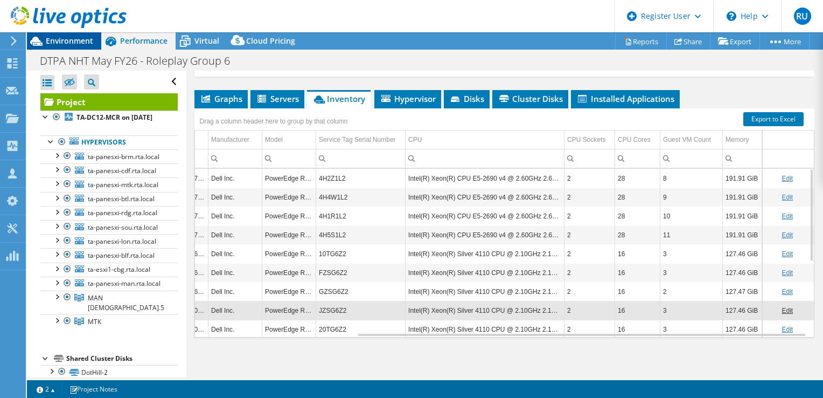
click at [84, 41] on span "Environment" at bounding box center [69, 41] width 47 height 10
